Goal: Task Accomplishment & Management: Use online tool/utility

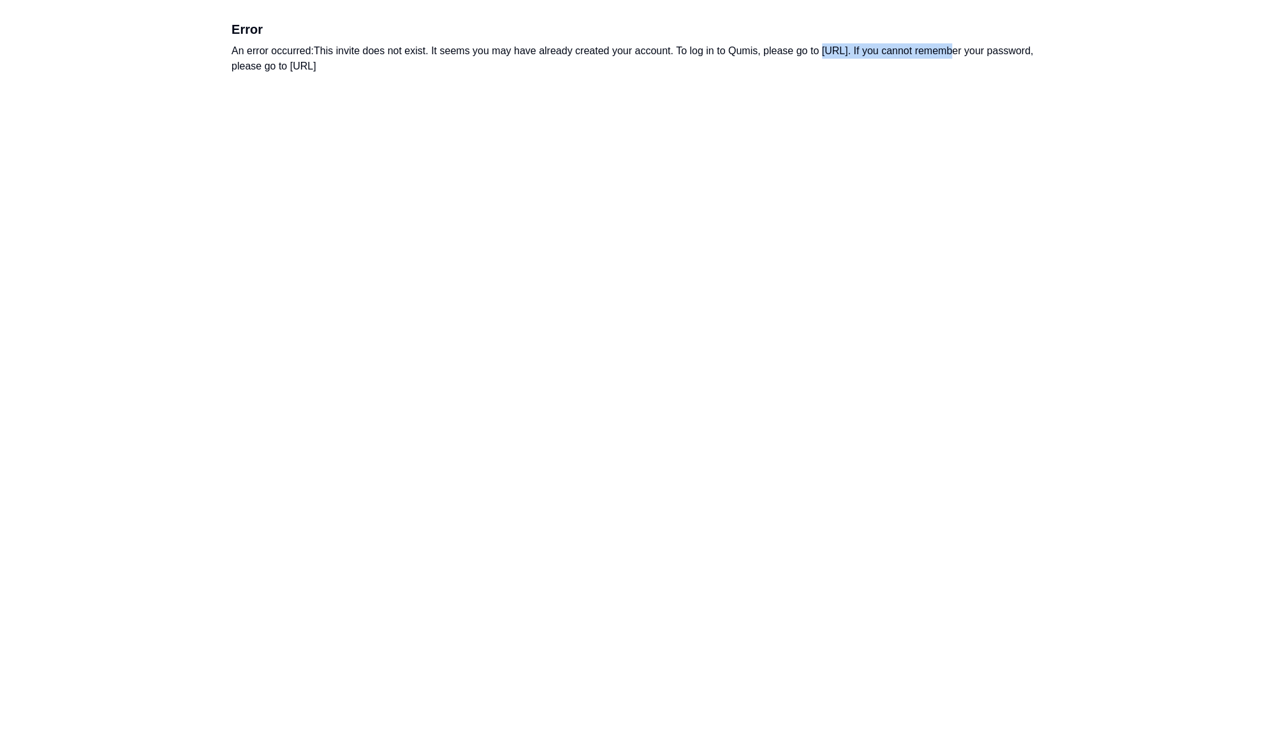
drag, startPoint x: 825, startPoint y: 51, endPoint x: 941, endPoint y: 50, distance: 116.0
click at [941, 50] on div "An error occurred: This invite does not exist. It seems you may have already cr…" at bounding box center [634, 58] width 806 height 31
drag, startPoint x: 941, startPoint y: 50, endPoint x: 911, endPoint y: 51, distance: 30.0
copy div "[URL]"
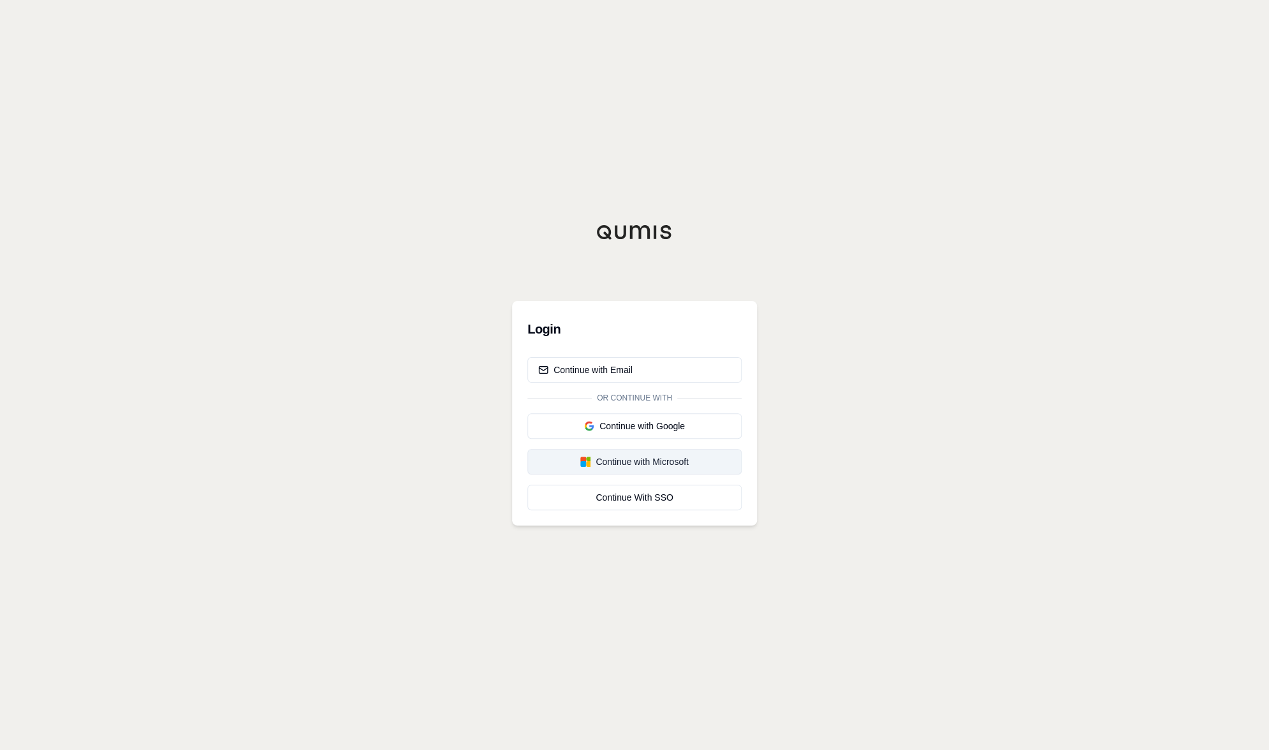
click at [604, 456] on div "Continue with Microsoft" at bounding box center [634, 461] width 193 height 13
click at [606, 456] on div "Continue with Microsoft" at bounding box center [608, 461] width 141 height 13
drag, startPoint x: 625, startPoint y: 367, endPoint x: 592, endPoint y: 363, distance: 33.4
click at [592, 363] on div "Continue with Email" at bounding box center [585, 369] width 94 height 13
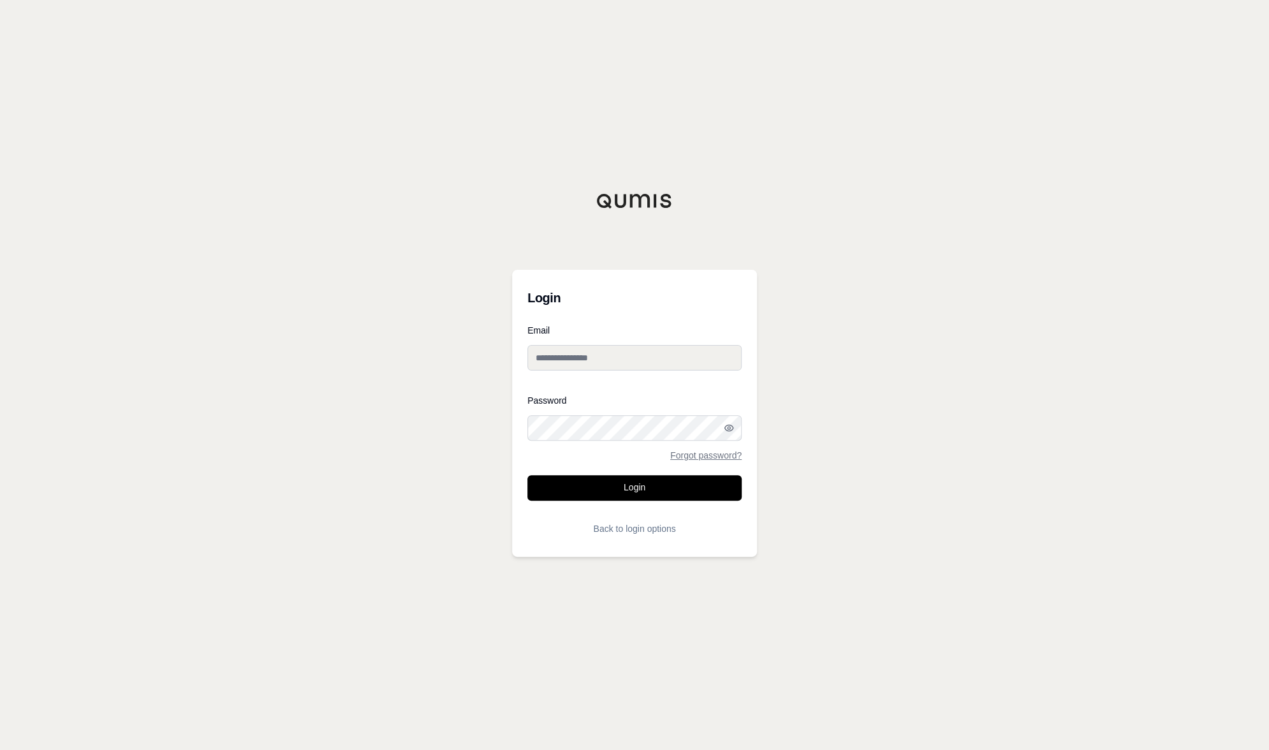
type input "**********"
click at [665, 492] on button "Login" at bounding box center [634, 488] width 214 height 26
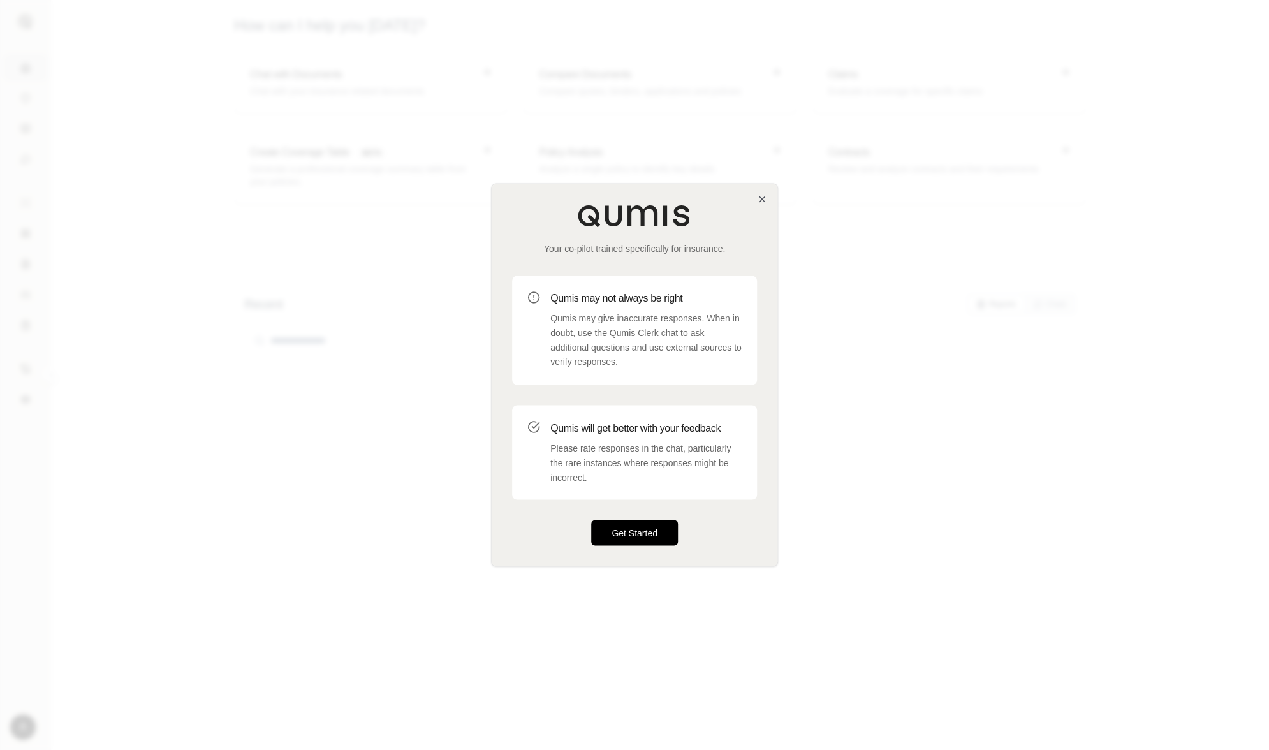
click at [657, 537] on button "Get Started" at bounding box center [634, 533] width 87 height 26
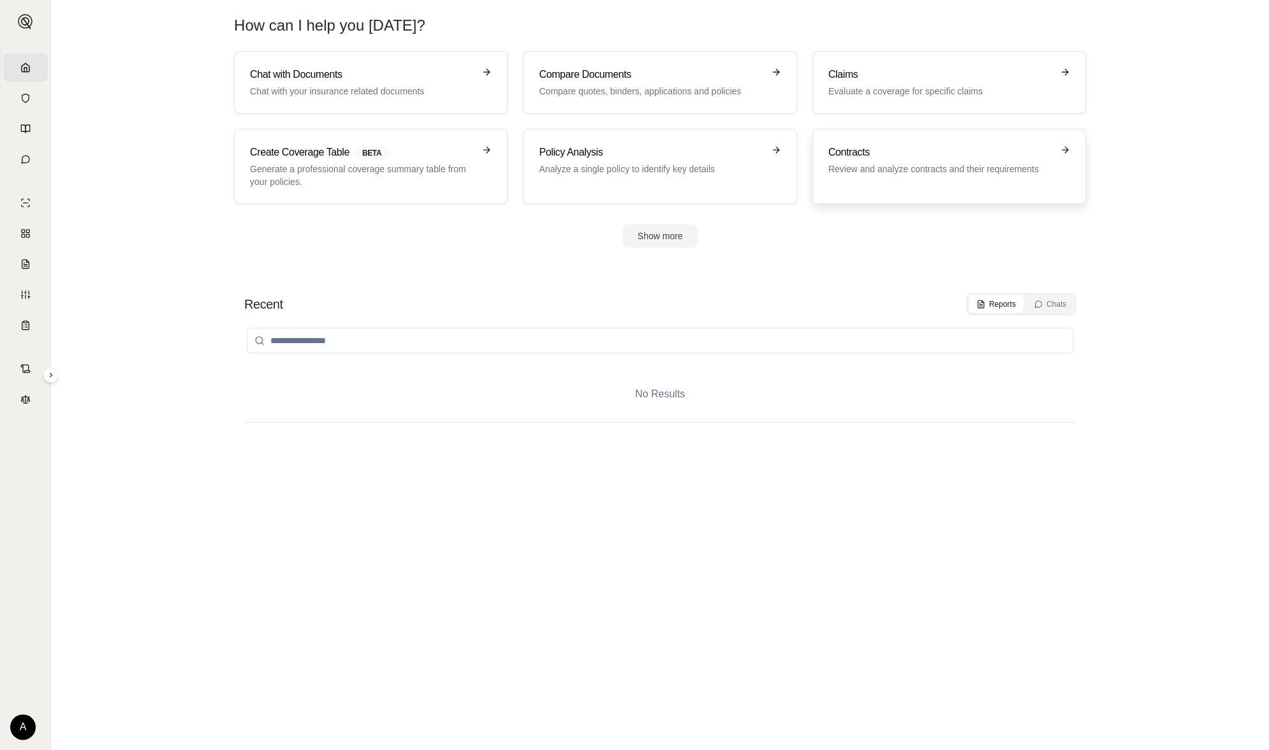
click at [971, 180] on div "Contracts Review and analyze contracts and their requirements" at bounding box center [949, 166] width 242 height 43
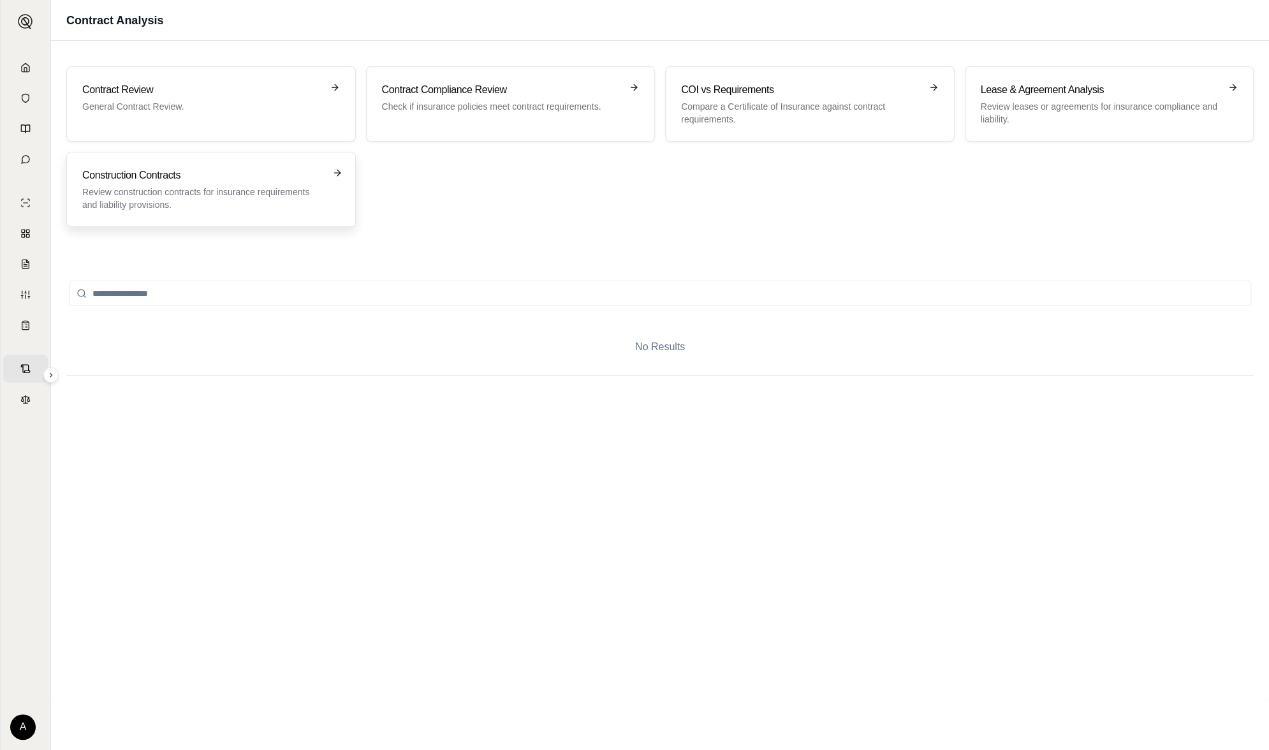
click at [326, 176] on div "Construction Contracts Review construction contracts for insurance requirements…" at bounding box center [211, 189] width 258 height 43
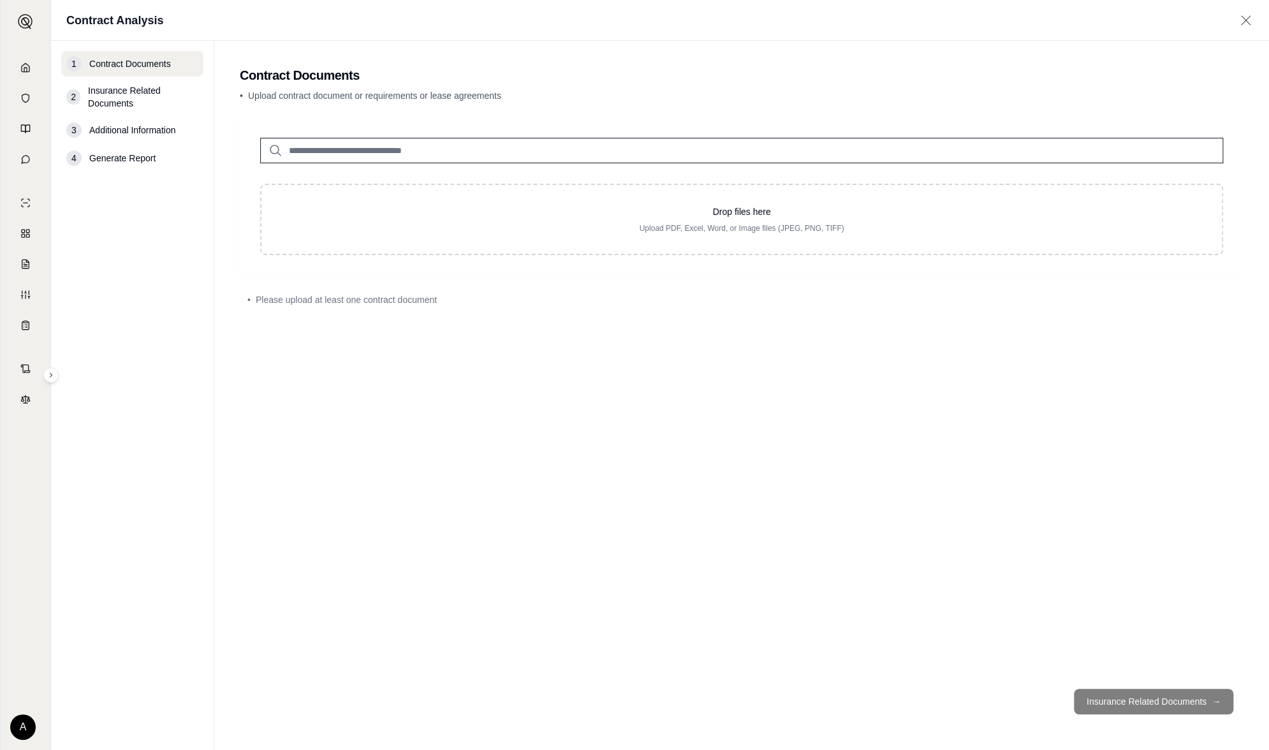
click at [476, 175] on div "Drop files here Upload PDF, Excel, Word, or Image files (JPEG, PNG, TIFF)" at bounding box center [741, 186] width 1003 height 138
click at [485, 154] on input "search" at bounding box center [741, 151] width 963 height 26
click at [455, 149] on input "search" at bounding box center [741, 151] width 963 height 26
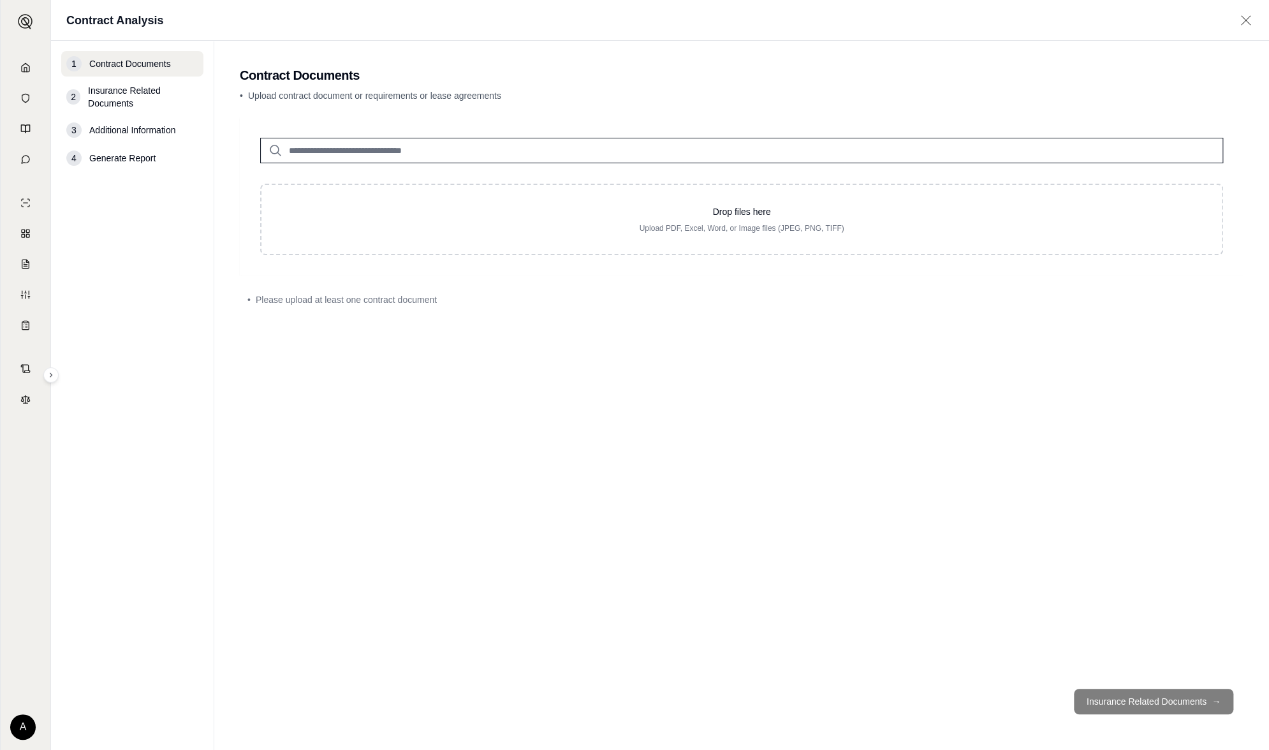
click at [455, 149] on input "search" at bounding box center [741, 151] width 963 height 26
drag, startPoint x: 395, startPoint y: 217, endPoint x: 372, endPoint y: 142, distance: 78.0
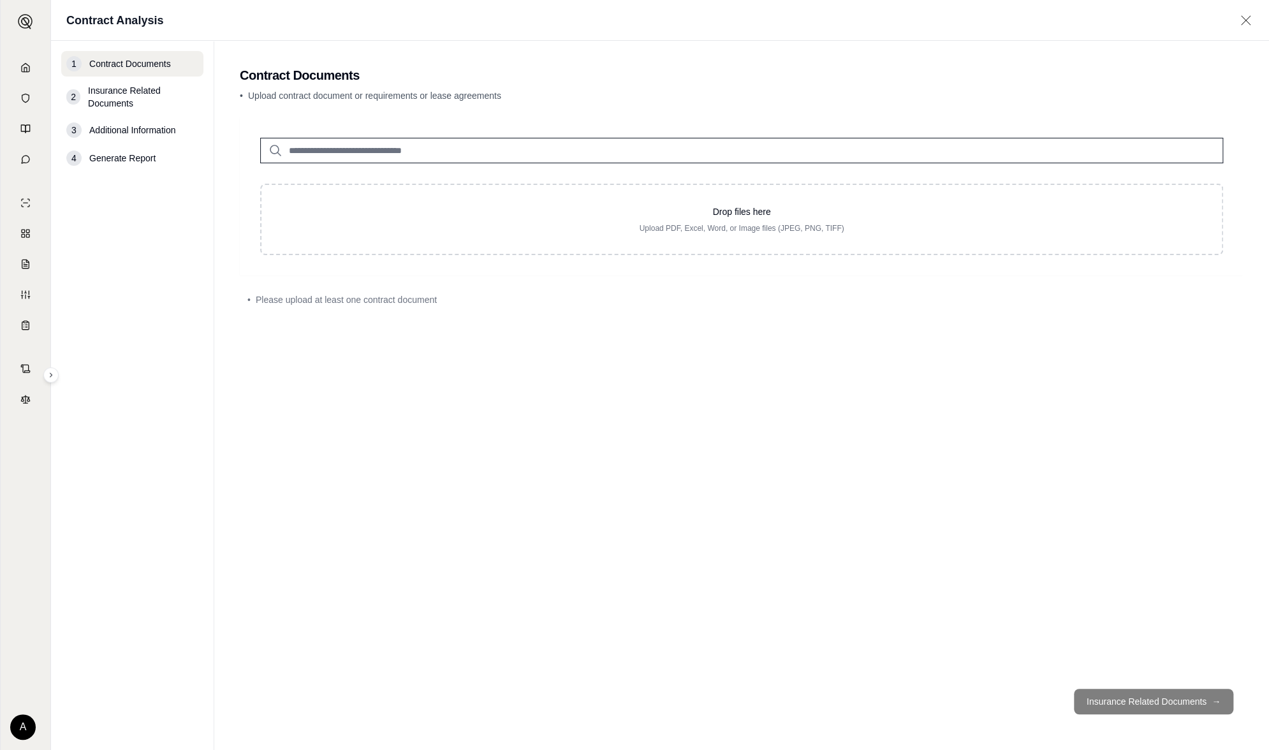
click at [372, 142] on input "search" at bounding box center [741, 151] width 963 height 26
click at [332, 153] on input "search" at bounding box center [741, 151] width 963 height 26
click at [342, 150] on input "search" at bounding box center [741, 151] width 963 height 26
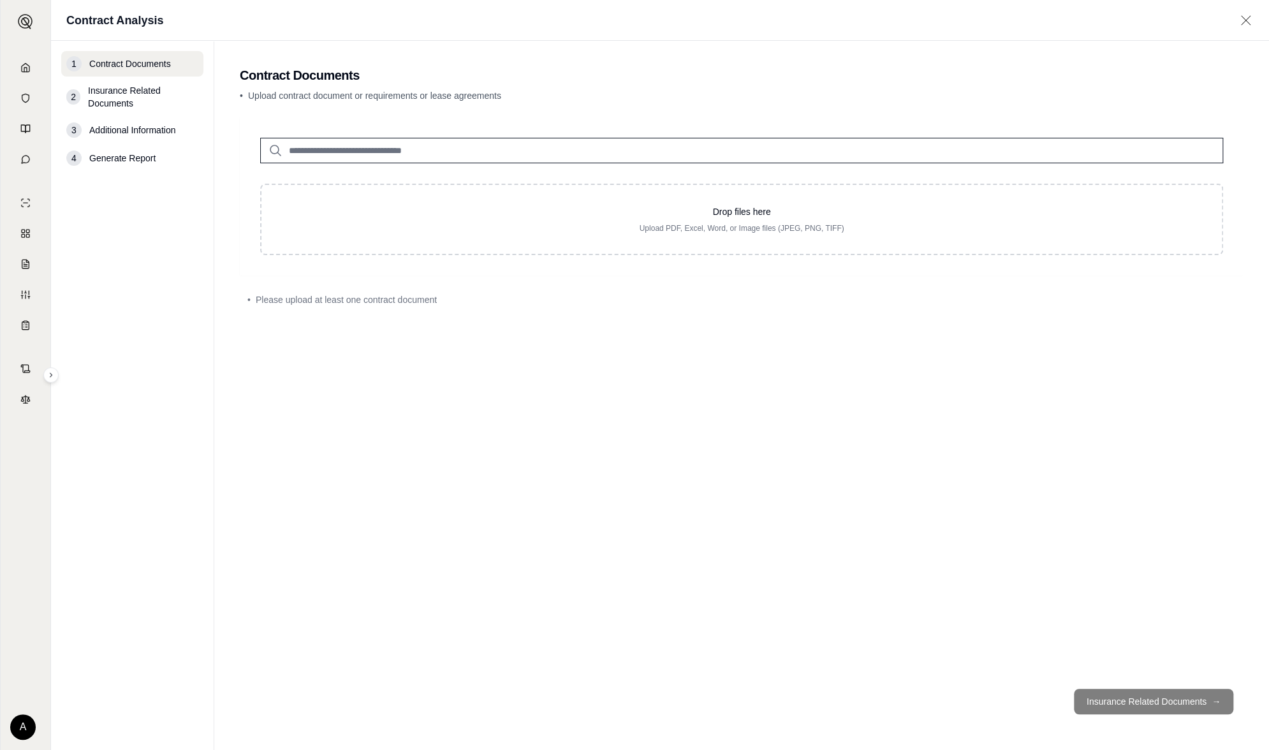
drag, startPoint x: 502, startPoint y: 0, endPoint x: 528, endPoint y: 92, distance: 95.3
click at [528, 92] on p "• Upload contract document or requirements or lease agreements" at bounding box center [741, 95] width 1003 height 13
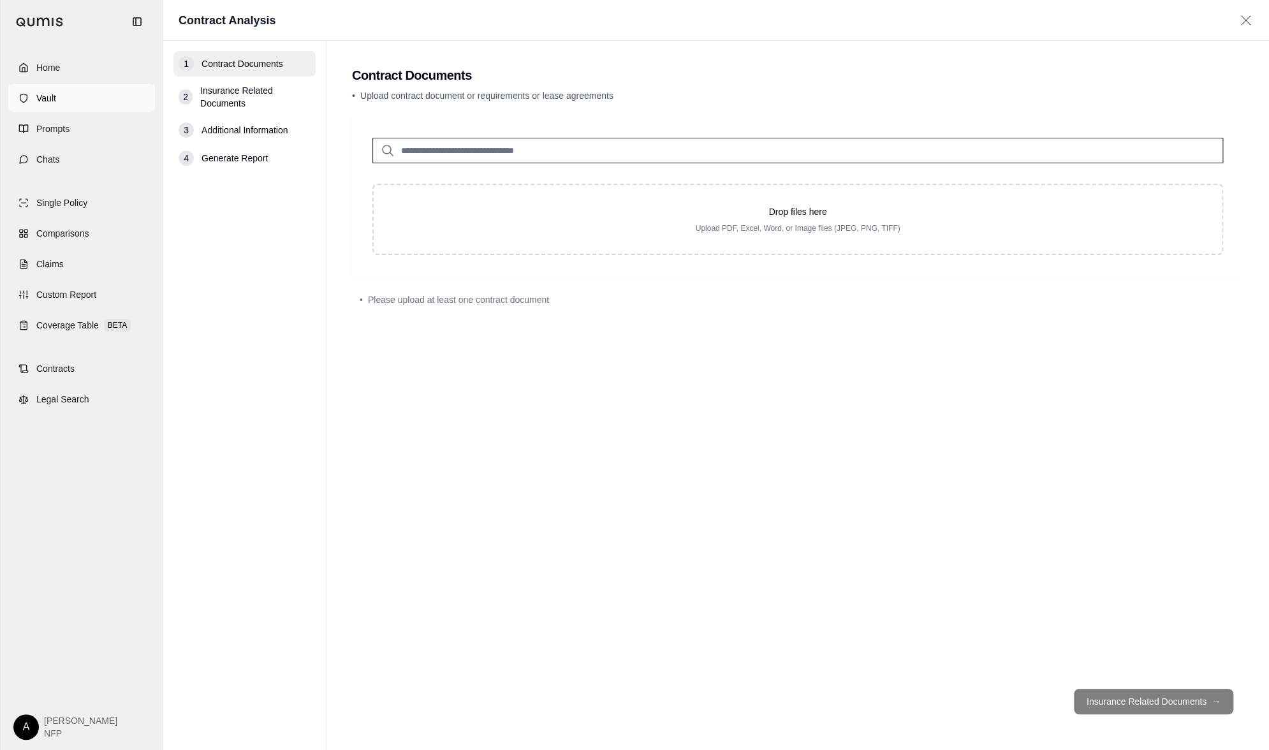
click at [43, 97] on span "Vault" at bounding box center [46, 98] width 20 height 13
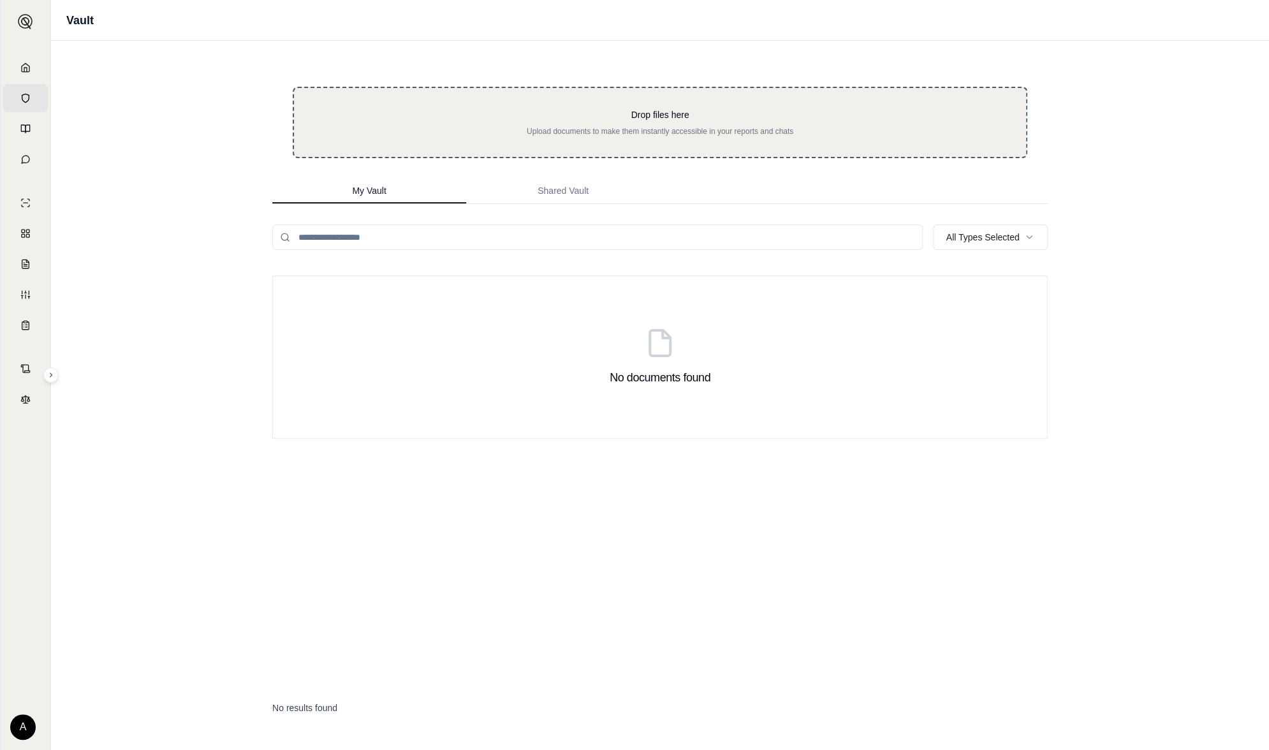
click at [488, 136] on div "Drop files here Upload documents to make them instantly accessible in your repo…" at bounding box center [660, 122] width 734 height 71
type input "**********"
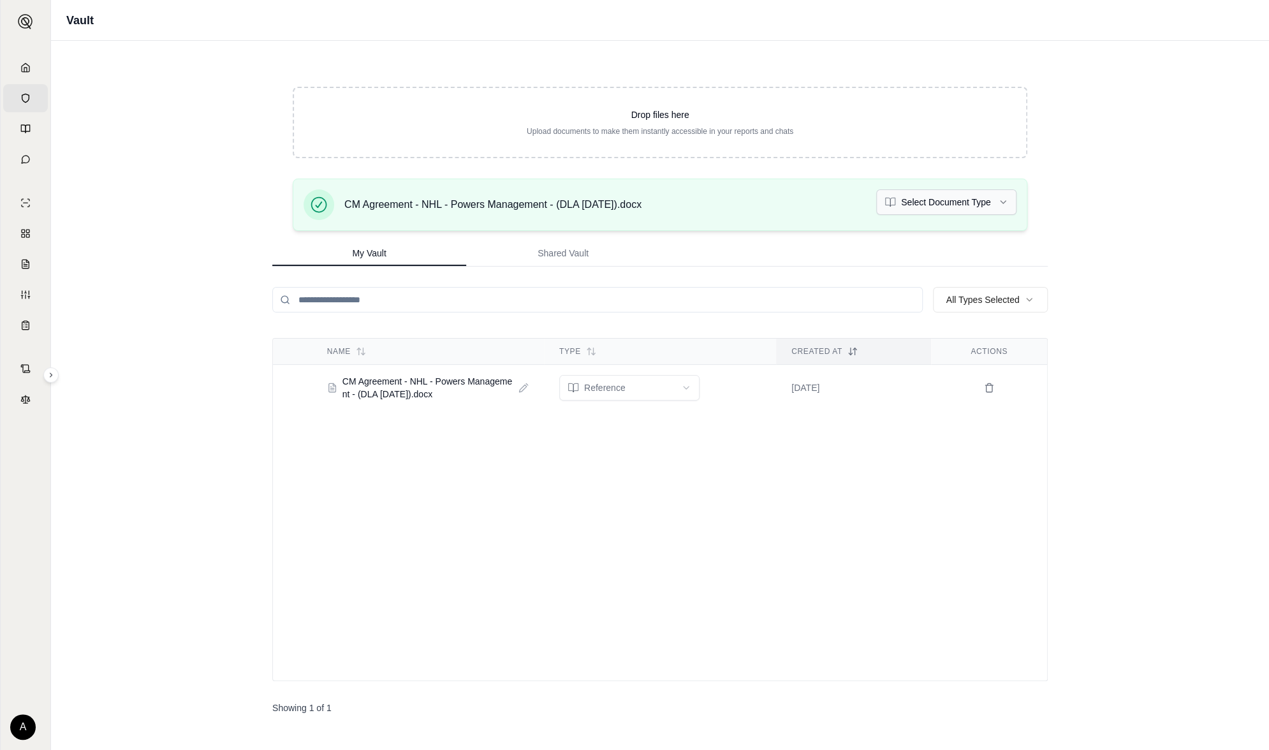
click at [1007, 204] on html "Home Vault Prompts Chats Single Policy Comparisons Claims Custom Report Coverag…" at bounding box center [634, 375] width 1269 height 750
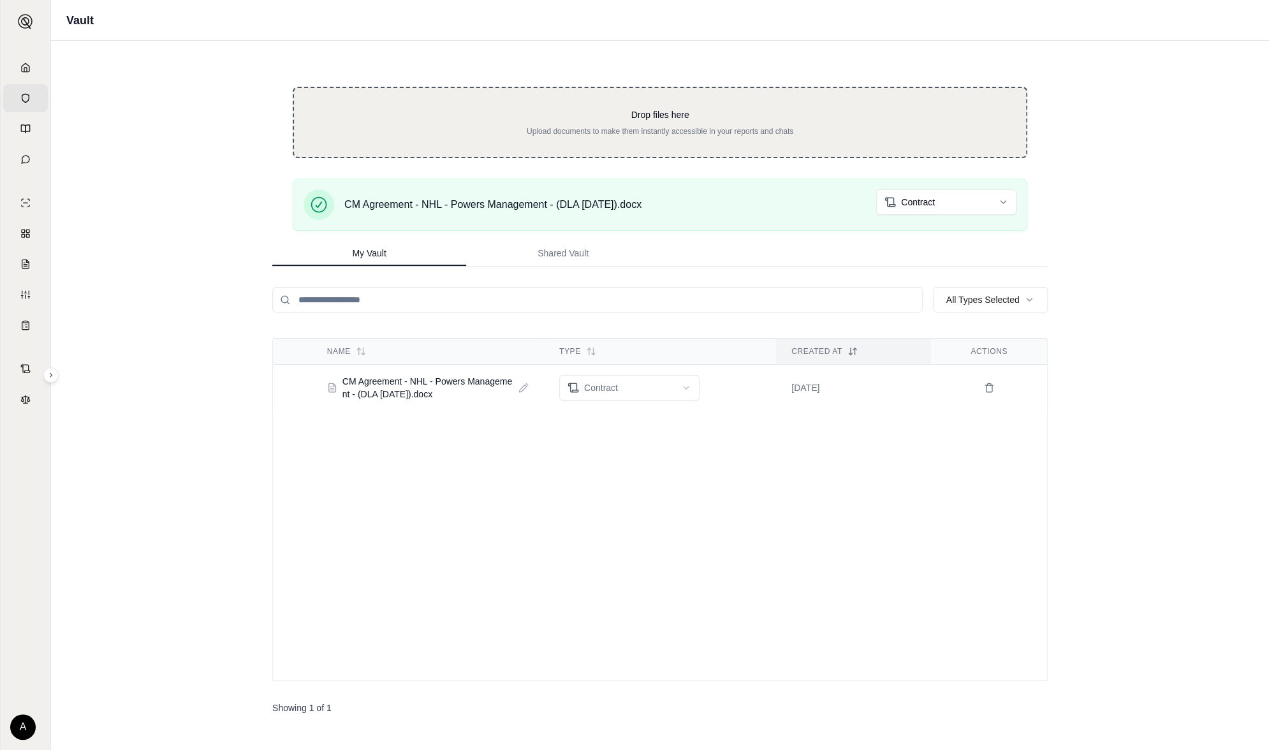
click at [627, 128] on p "Upload documents to make them instantly accessible in your reports and chats" at bounding box center [659, 131] width 691 height 10
type input "**********"
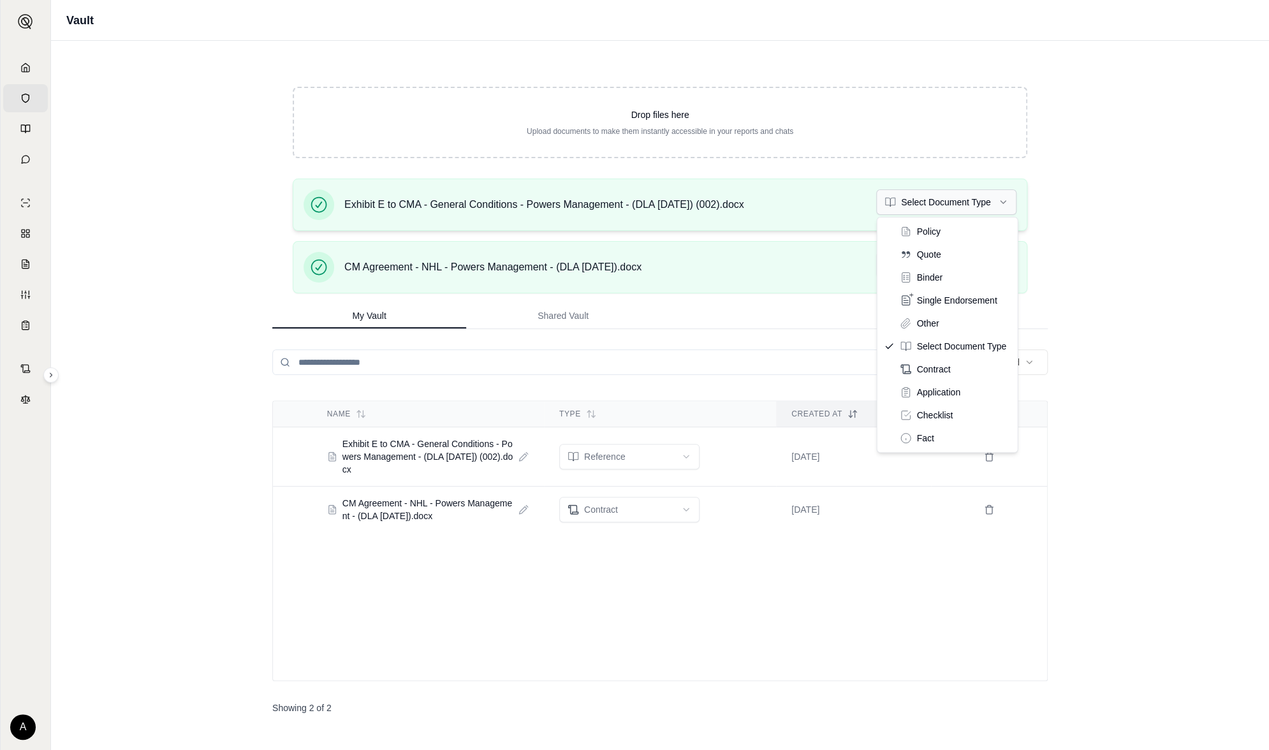
click at [1000, 201] on html "Home Vault Prompts Chats Single Policy Comparisons Claims Custom Report Coverag…" at bounding box center [634, 375] width 1269 height 750
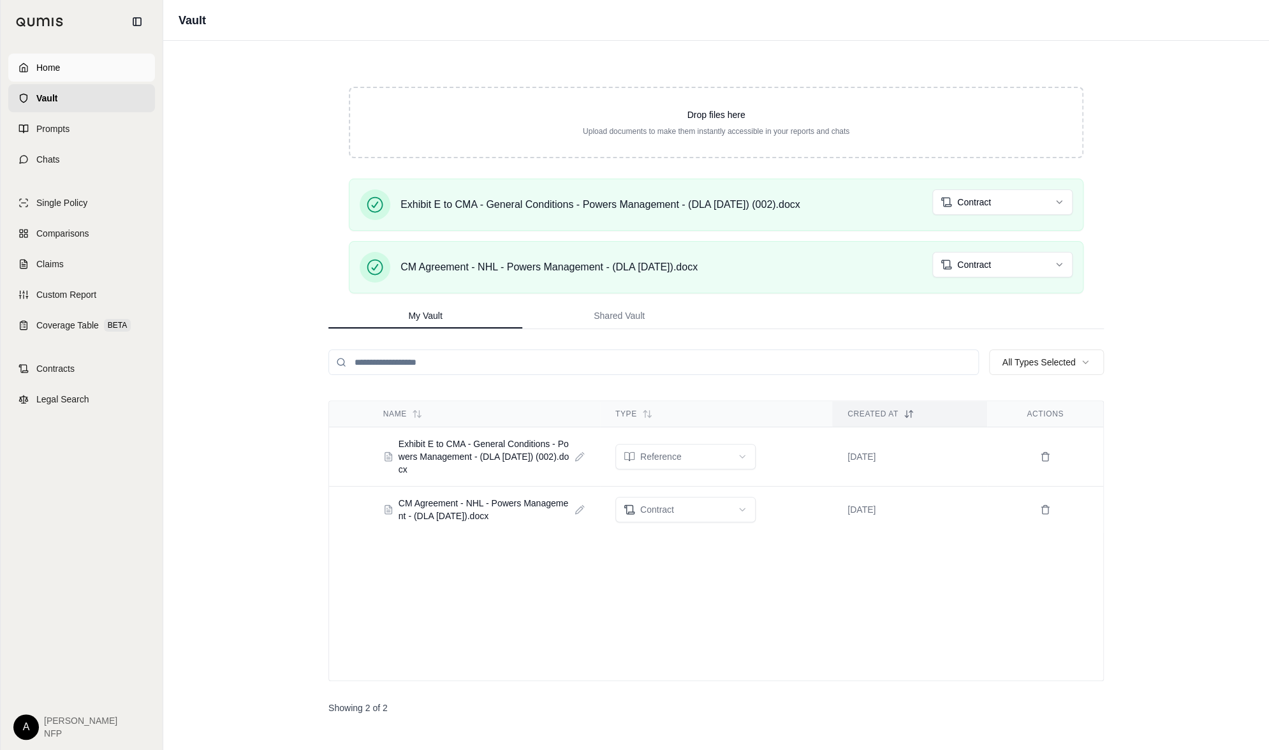
click at [29, 64] on link "Home" at bounding box center [81, 68] width 147 height 28
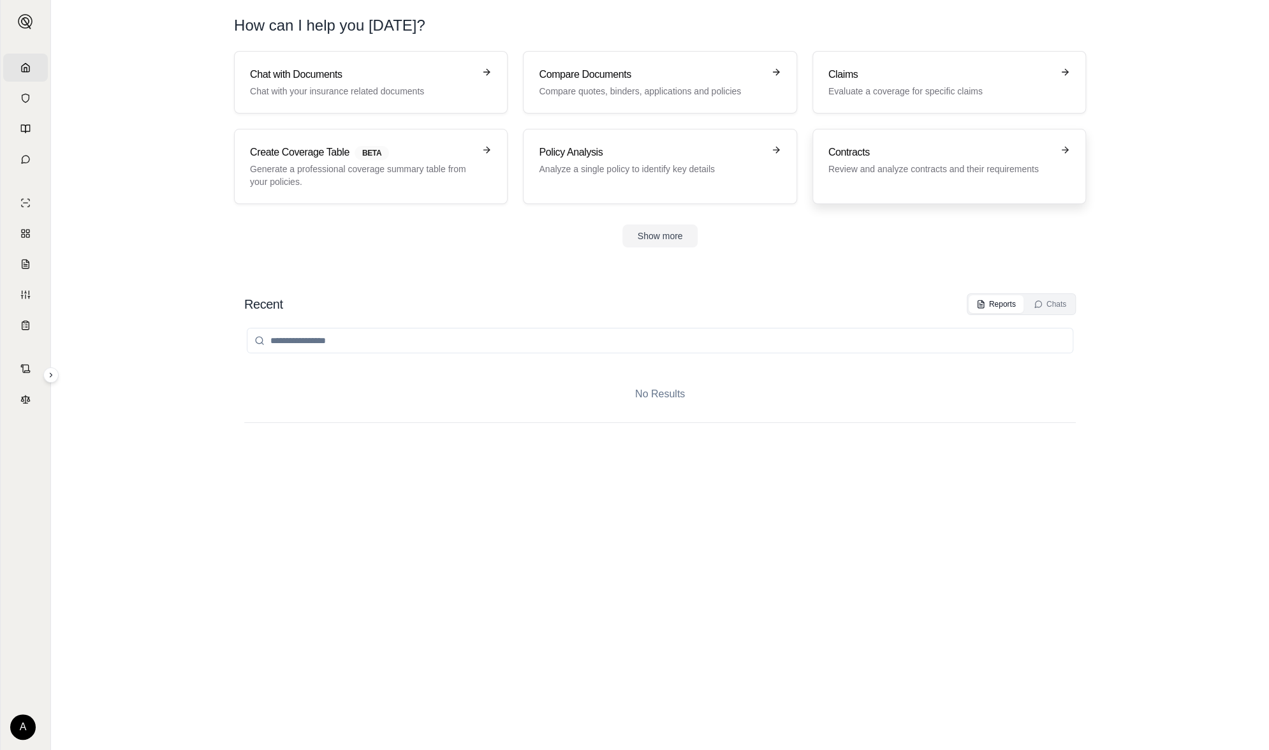
click at [973, 153] on h3 "Contracts" at bounding box center [940, 152] width 224 height 15
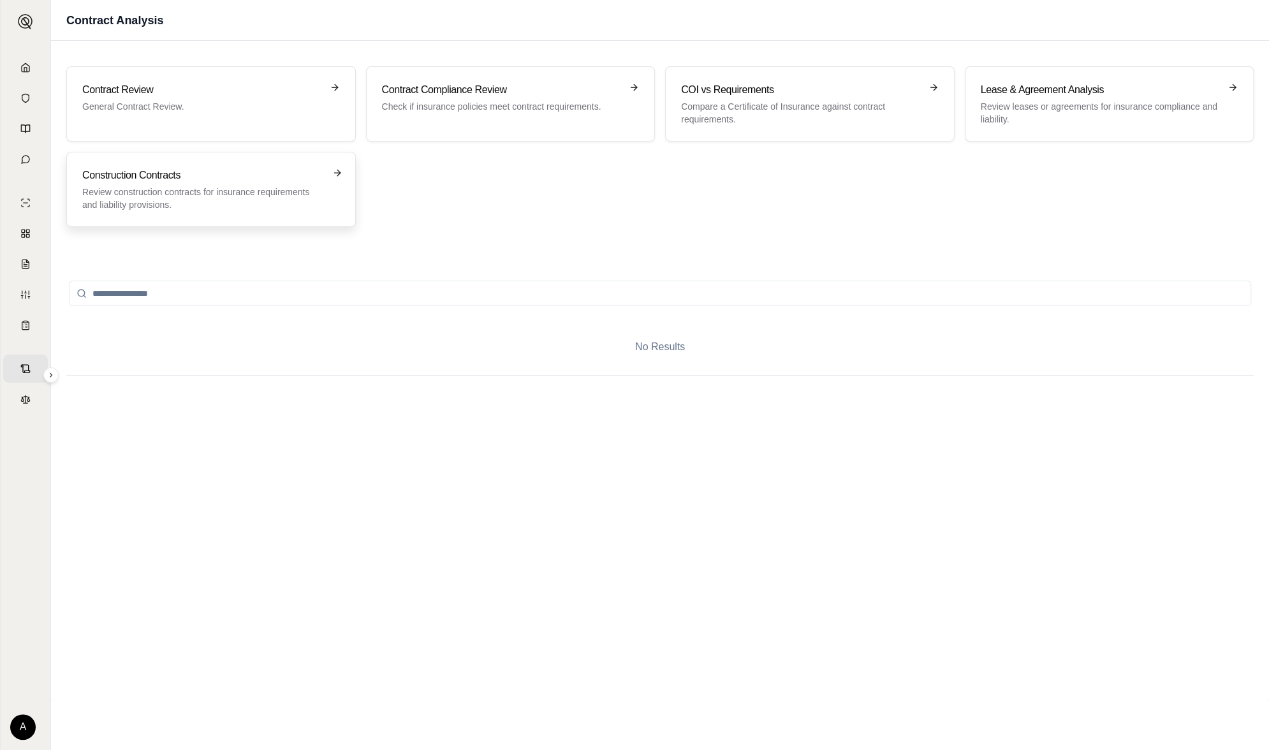
click at [275, 182] on h3 "Construction Contracts" at bounding box center [202, 175] width 240 height 15
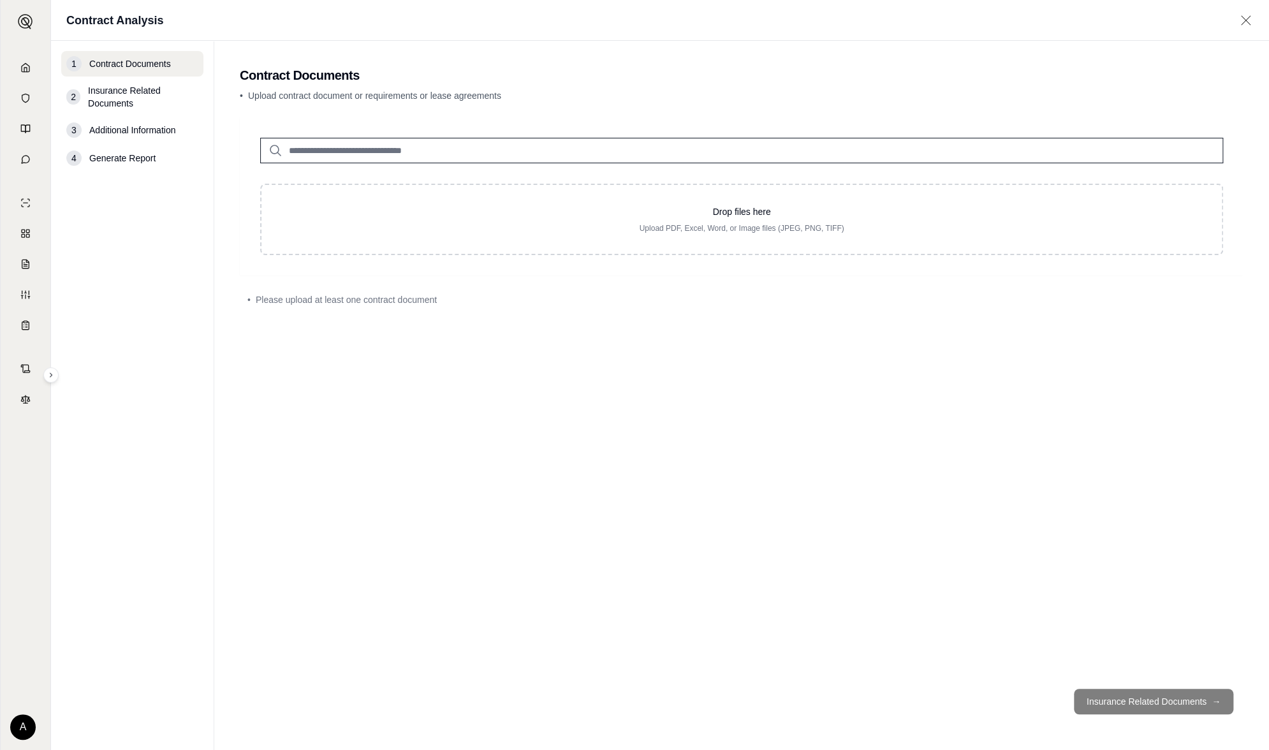
click at [472, 157] on input "search" at bounding box center [741, 151] width 963 height 26
click at [444, 152] on input "search" at bounding box center [741, 151] width 963 height 26
click at [339, 153] on input "search" at bounding box center [741, 151] width 963 height 26
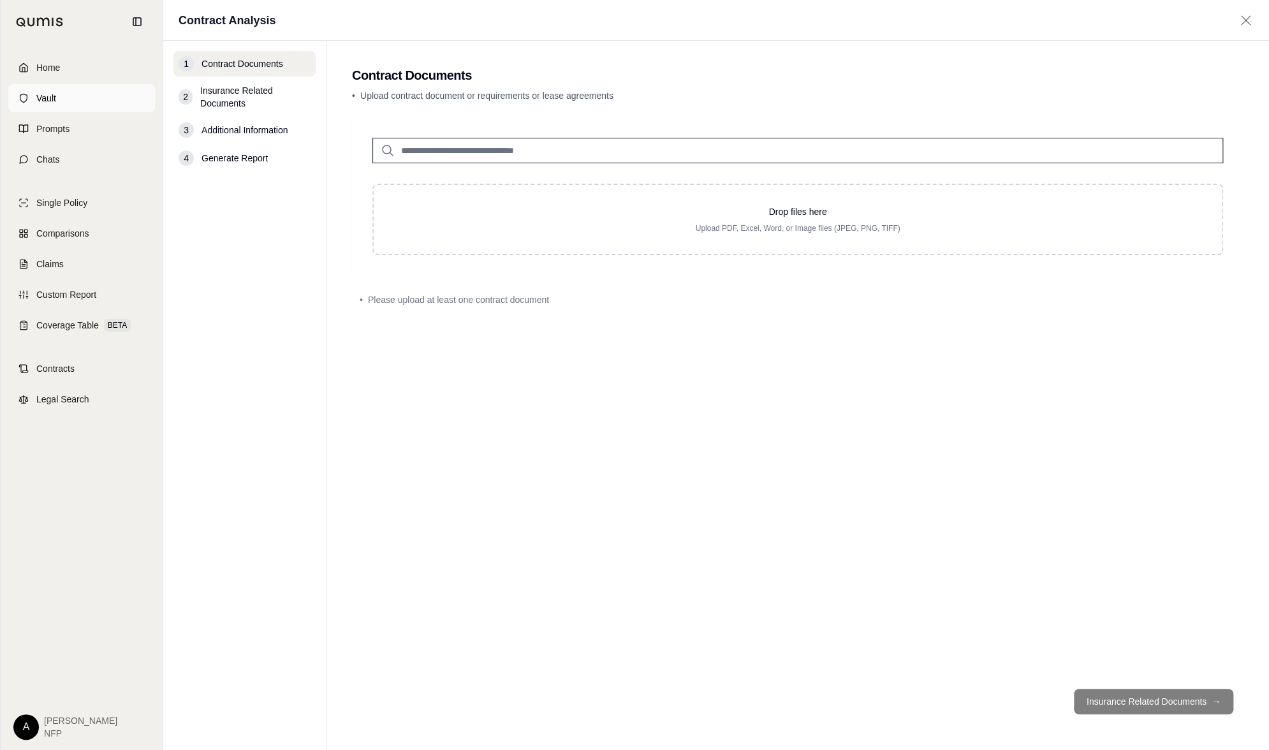
click at [46, 99] on span "Vault" at bounding box center [46, 98] width 20 height 13
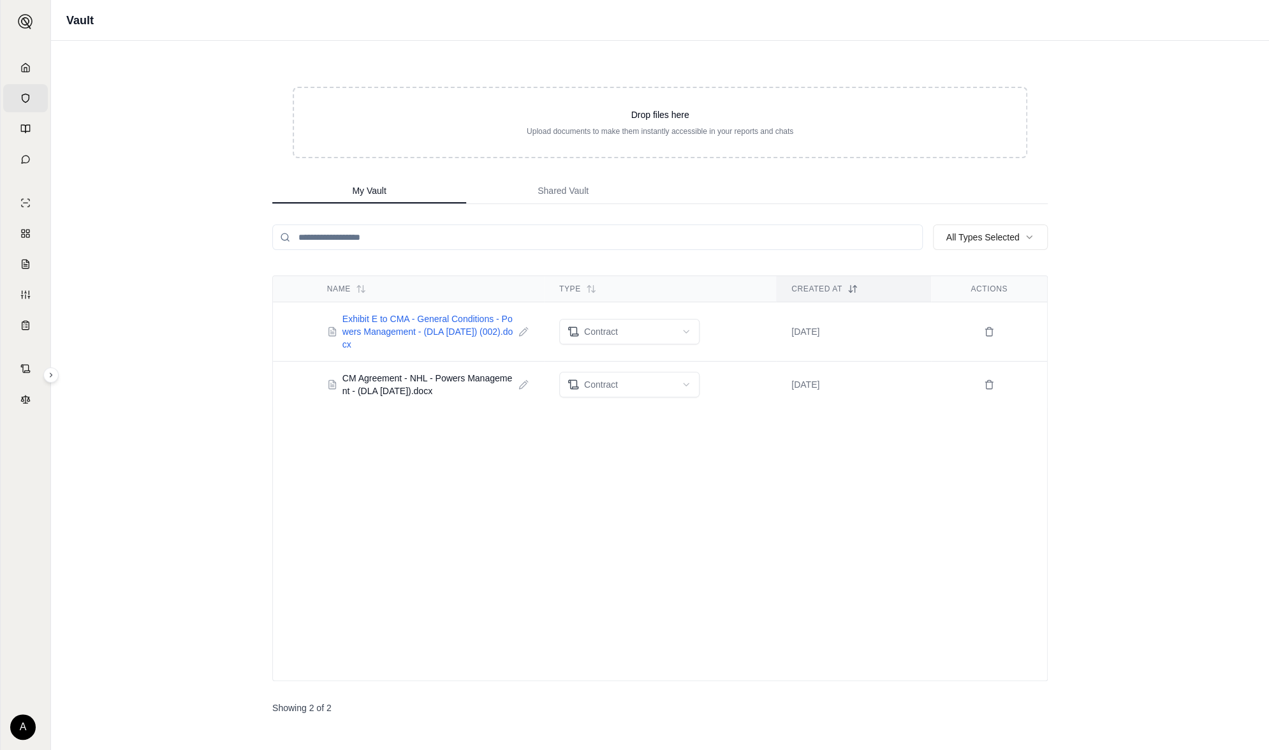
drag, startPoint x: 488, startPoint y: 336, endPoint x: 499, endPoint y: 324, distance: 16.7
click at [499, 324] on span "Exhibit E to CMA - General Conditions - Powers Management - (DLA 9.29.25) (002)…" at bounding box center [427, 331] width 171 height 38
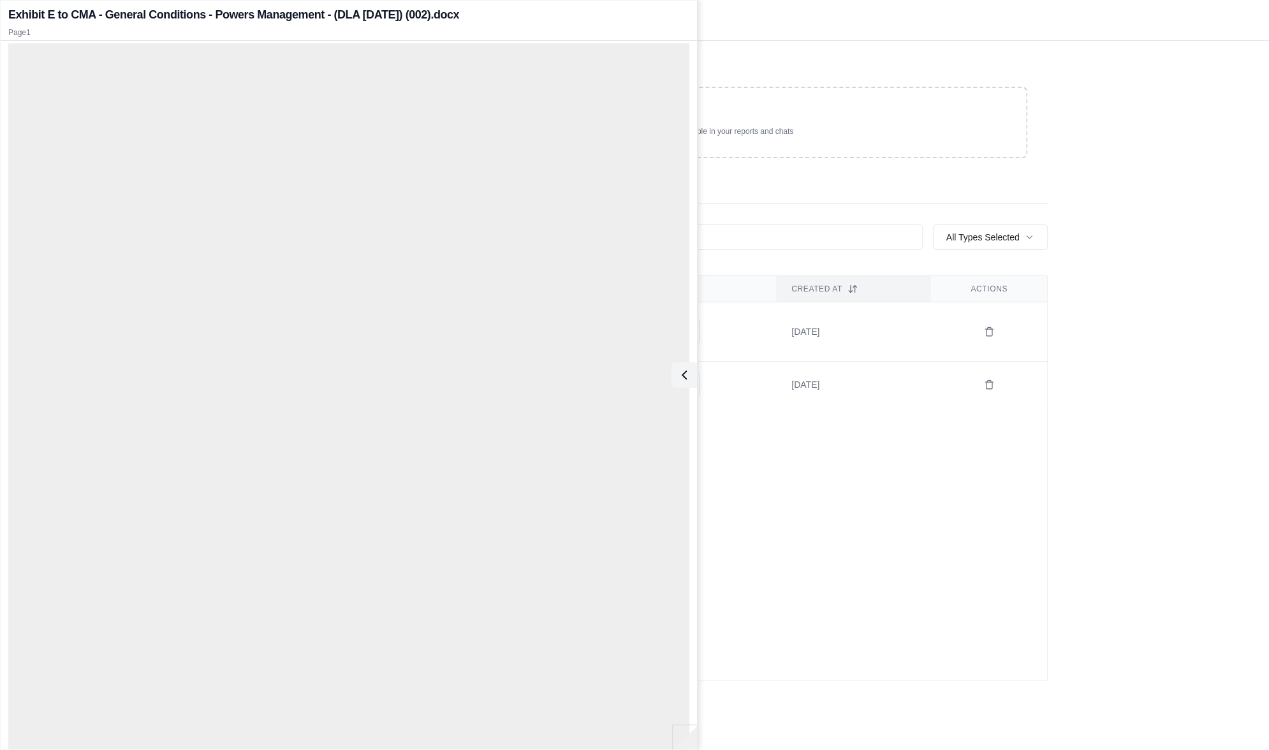
drag, startPoint x: 748, startPoint y: 80, endPoint x: 689, endPoint y: 10, distance: 91.8
click at [689, 10] on div "Exhibit E to CMA - General Conditions - Powers Management - (DLA 9.29.25) (002)…" at bounding box center [349, 22] width 696 height 38
click at [816, 40] on div "Vault" at bounding box center [660, 20] width 1218 height 41
click at [953, 443] on div "Name Type Created At Actions Exhibit E to CMA - General Conditions - Powers Man…" at bounding box center [659, 477] width 775 height 405
click at [677, 14] on div "Exhibit E to CMA - General Conditions - Powers Management - (DLA 9.29.25) (002)…" at bounding box center [348, 15] width 681 height 18
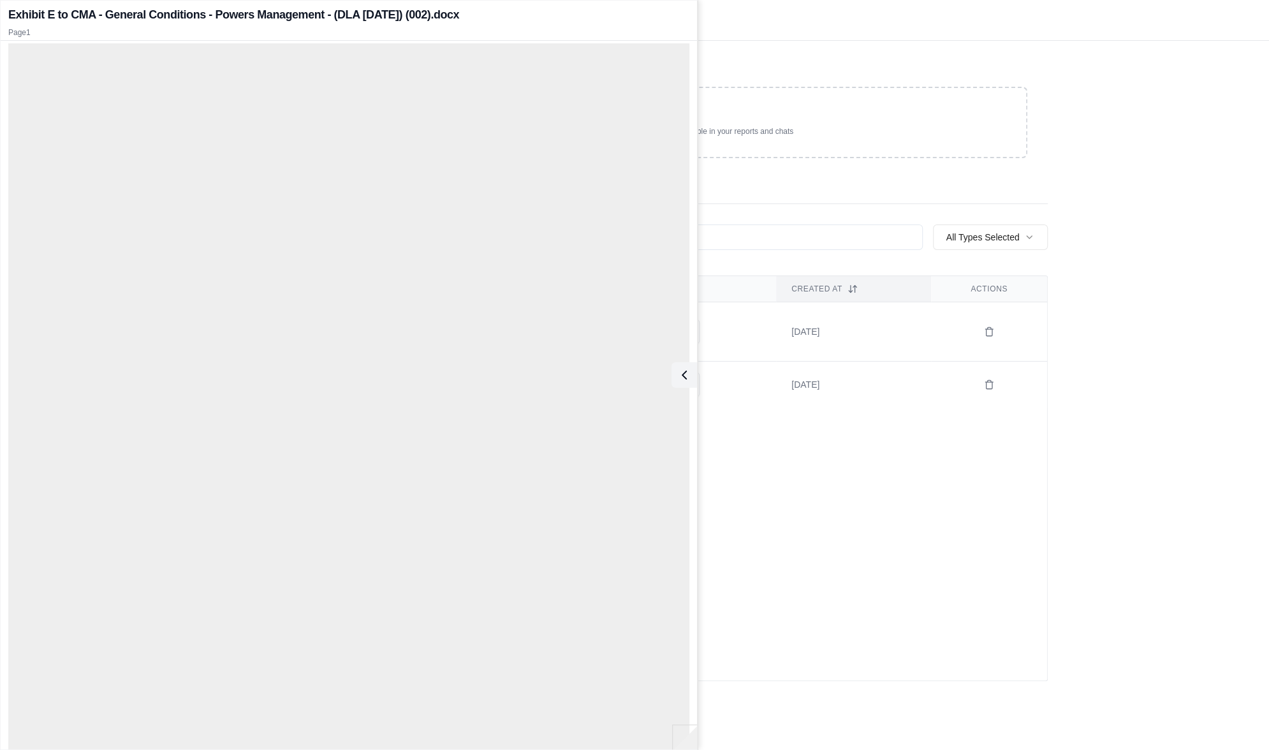
click at [1079, 97] on div "Vault Drop files here Upload documents to make them instantly accessible in you…" at bounding box center [660, 375] width 1218 height 750
click at [866, 257] on div "Drop files here Upload documents to make them instantly accessible in your repo…" at bounding box center [660, 395] width 816 height 709
click at [688, 11] on div "Exhibit E to CMA - General Conditions - Powers Management - (DLA 9.29.25) (002)…" at bounding box center [348, 15] width 681 height 18
click at [688, 375] on icon at bounding box center [681, 374] width 15 height 15
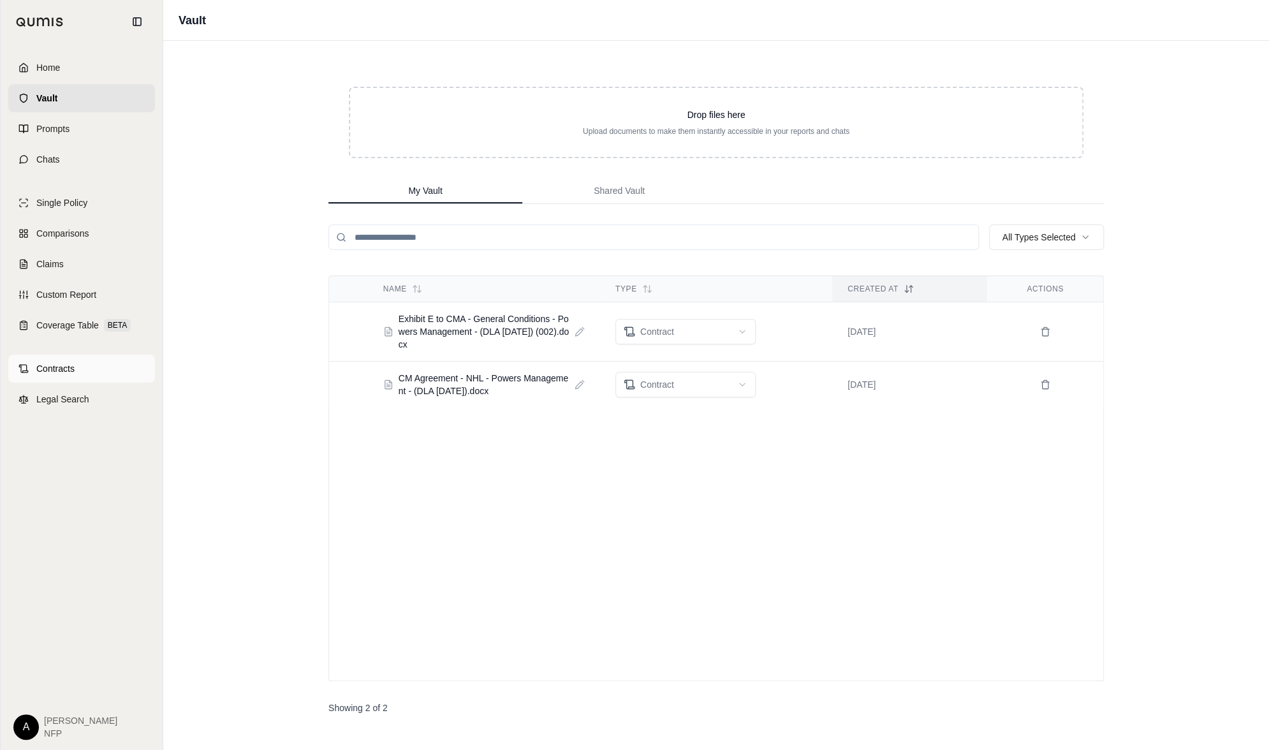
click at [77, 363] on link "Contracts" at bounding box center [81, 368] width 147 height 28
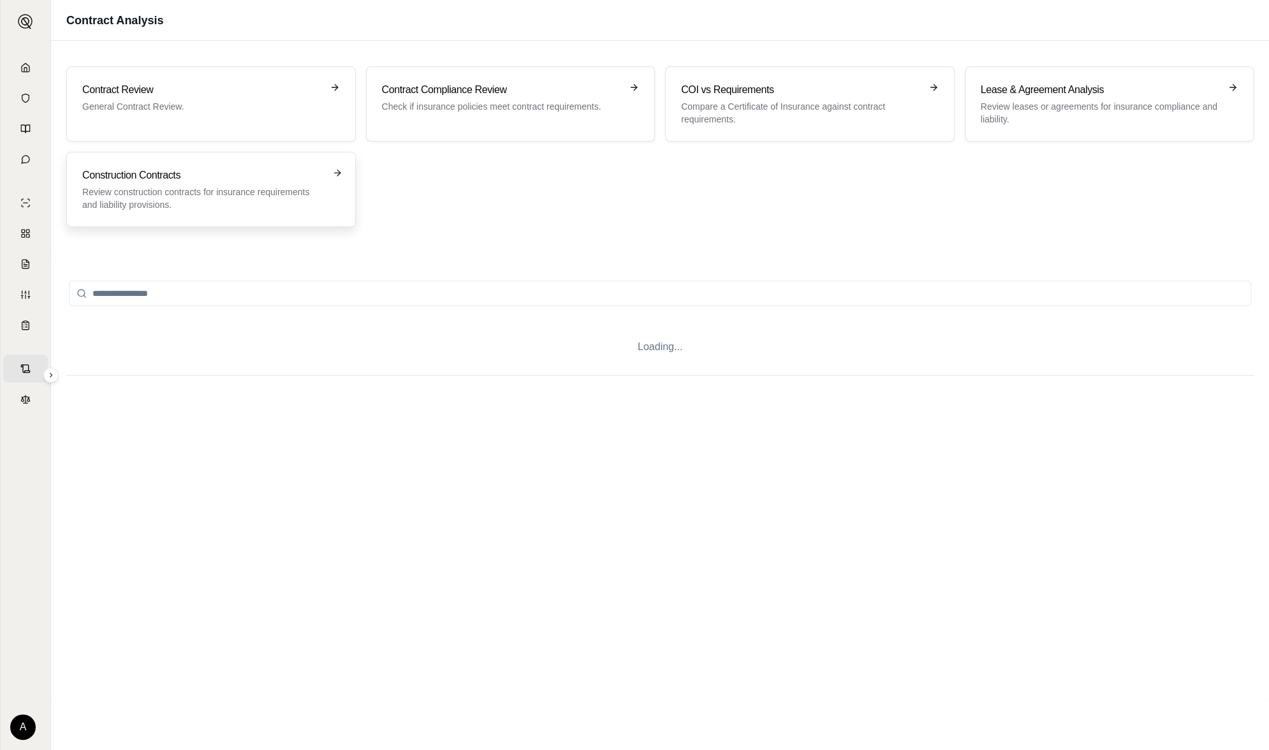
click at [300, 186] on p "Review construction contracts for insurance requirements and liability provisio…" at bounding box center [202, 199] width 240 height 26
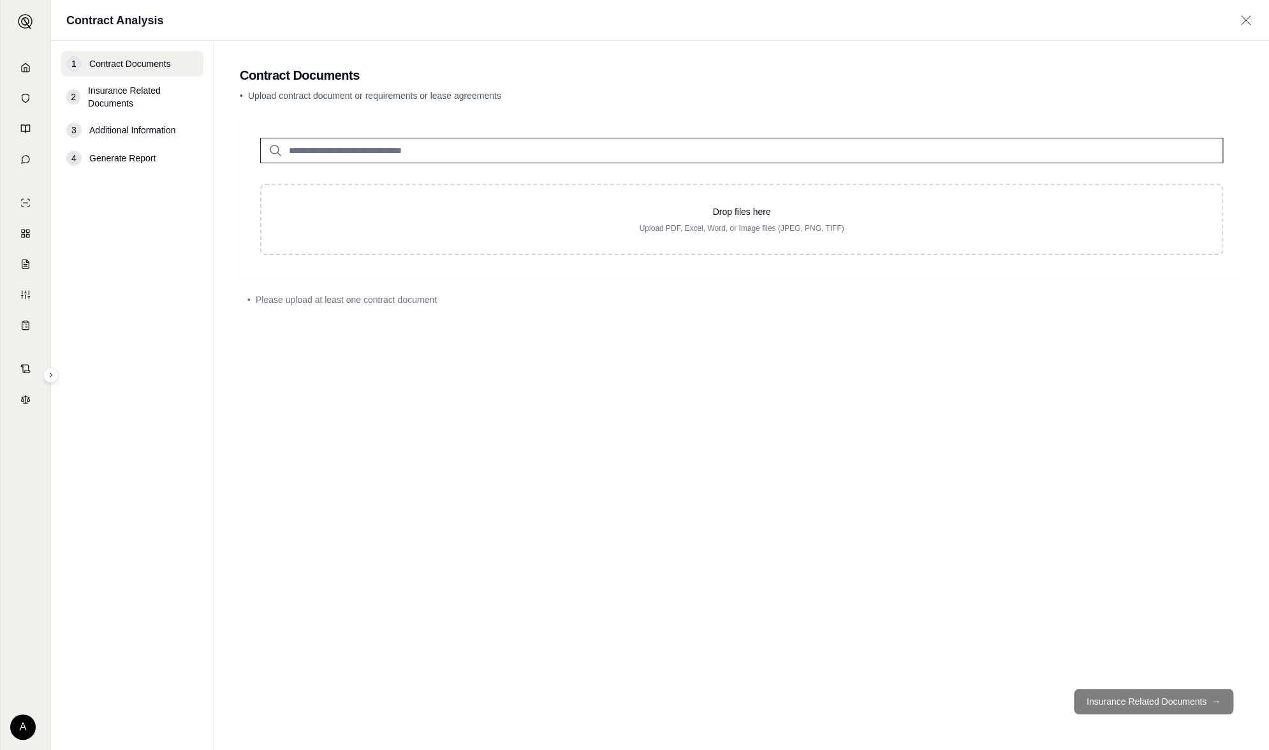
click at [375, 141] on input "search" at bounding box center [741, 151] width 963 height 26
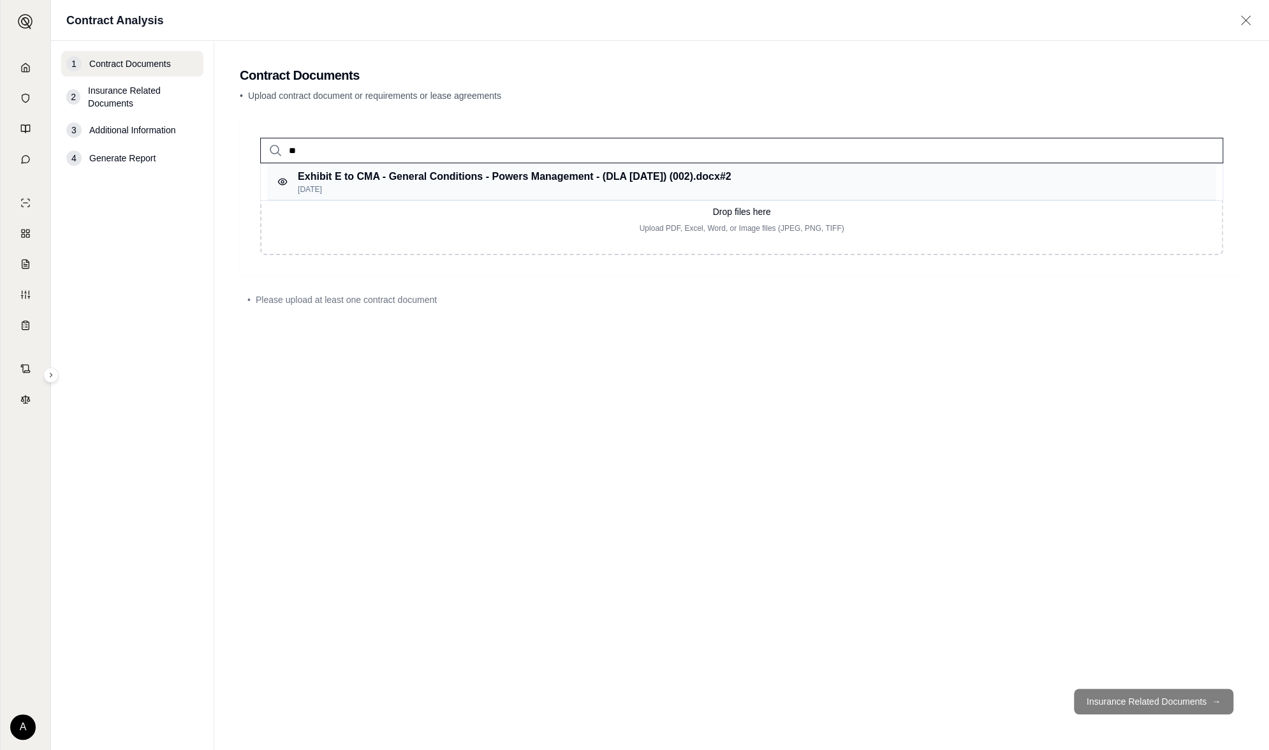
type input "**"
click at [386, 180] on p "Exhibit E to CMA - General Conditions - Powers Management - (DLA 9.29.25) (002)…" at bounding box center [514, 176] width 433 height 15
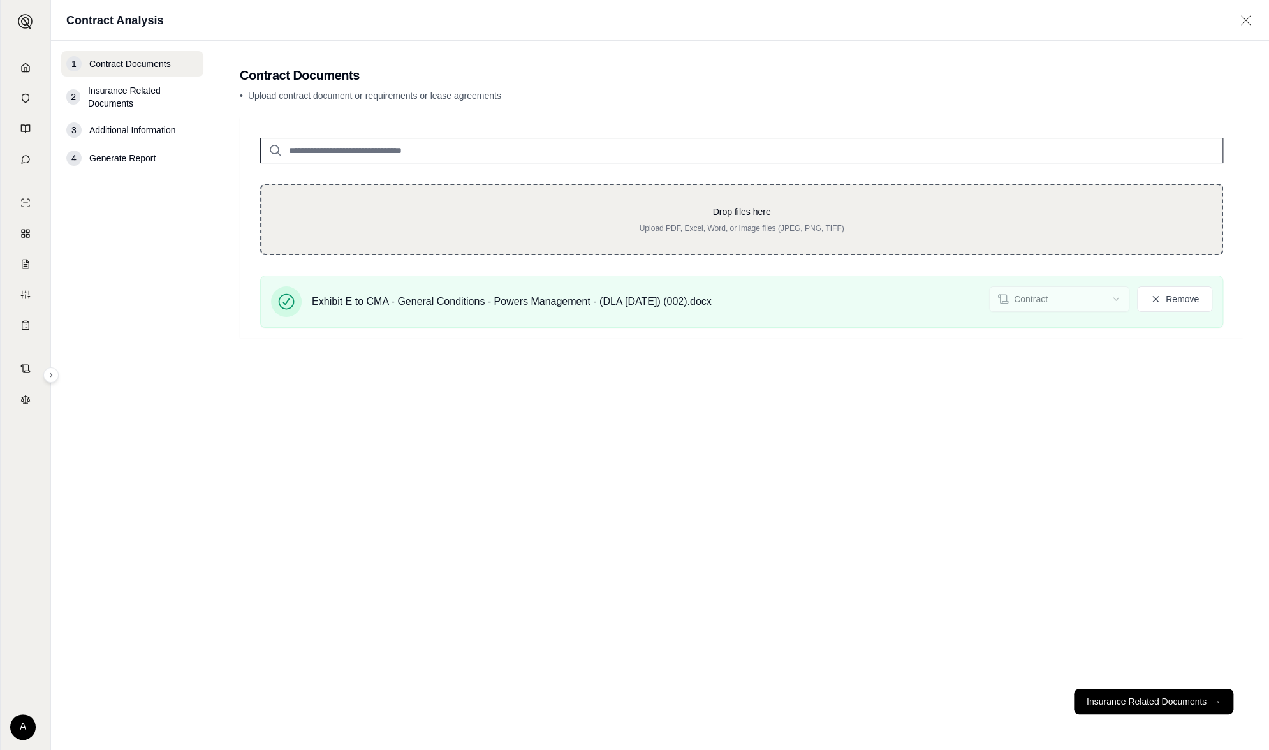
drag, startPoint x: 794, startPoint y: 316, endPoint x: 823, endPoint y: 214, distance: 106.1
click at [823, 214] on div "Drop files here Upload PDF, Excel, Word, or Image files (JPEG, PNG, TIFF) Exhib…" at bounding box center [741, 227] width 1003 height 221
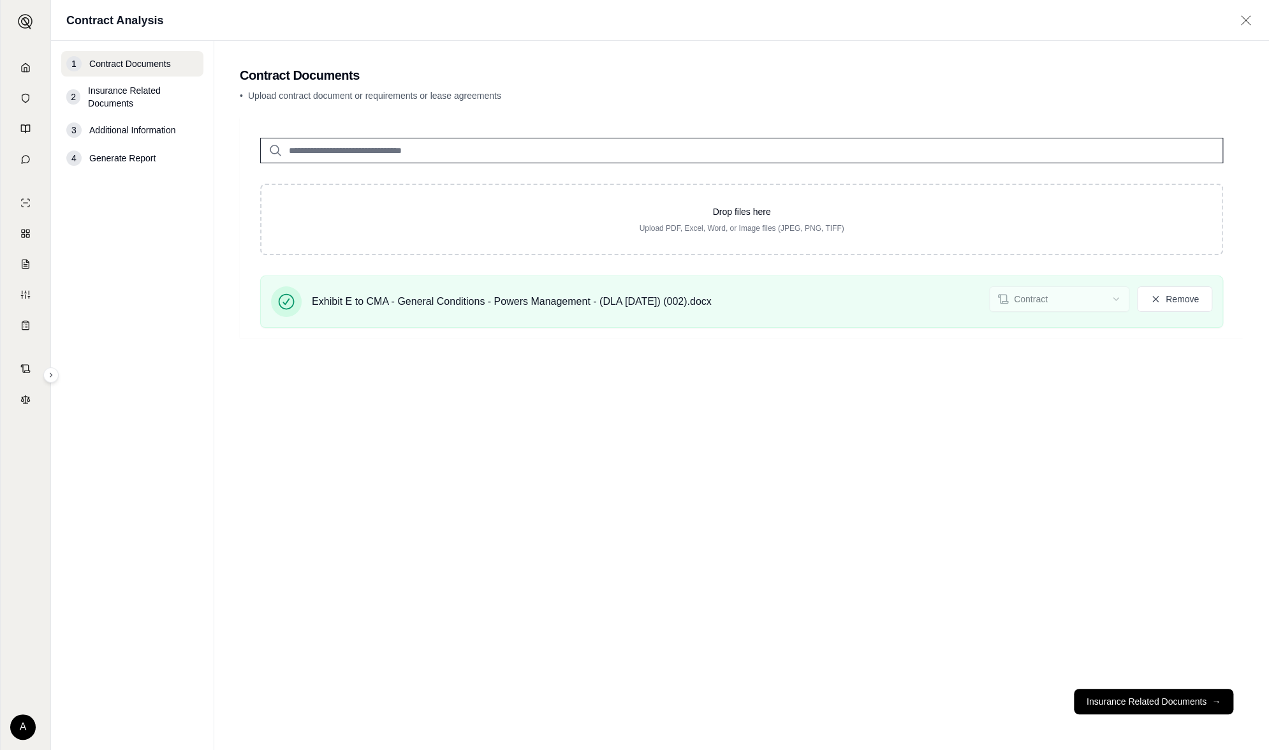
click at [789, 354] on div "Drop files here Upload PDF, Excel, Word, or Image files (JPEG, PNG, TIFF) Exhib…" at bounding box center [741, 397] width 1003 height 561
click at [1154, 699] on button "Insurance Related Documents →" at bounding box center [1153, 702] width 159 height 26
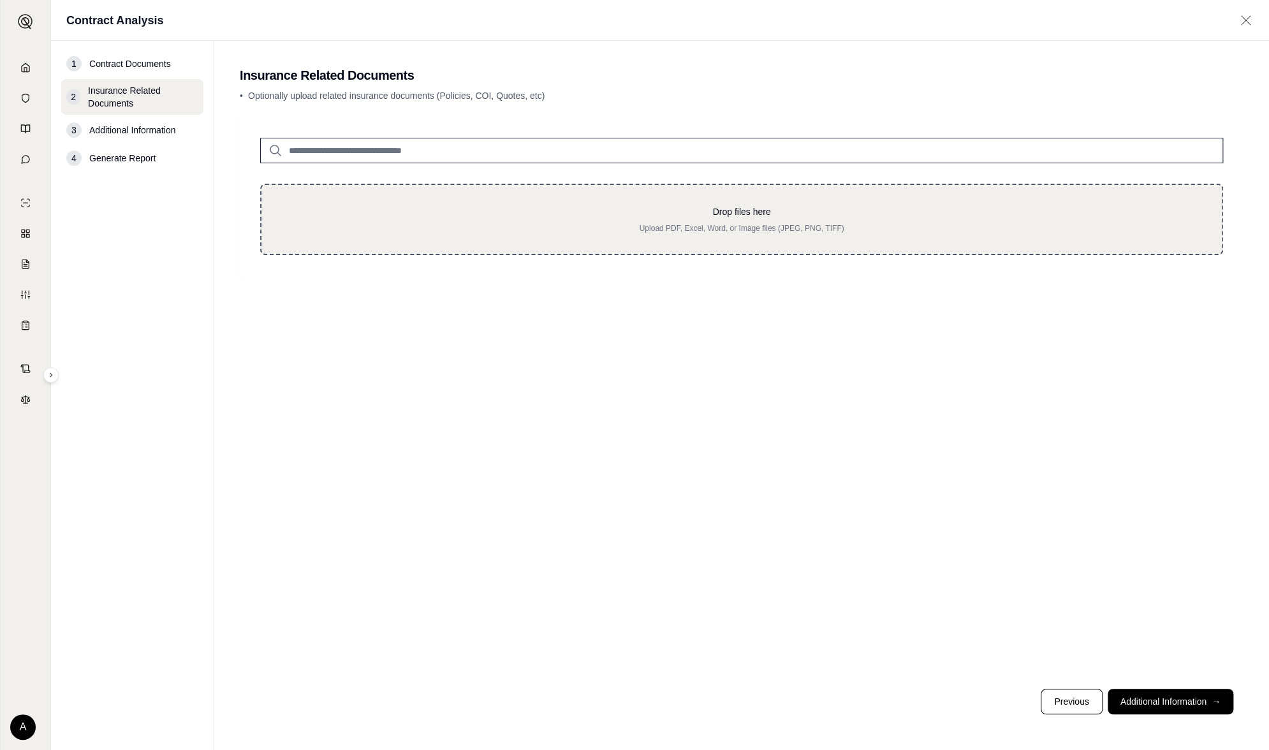
click at [584, 223] on p "Upload PDF, Excel, Word, or Image files (JPEG, PNG, TIFF)" at bounding box center [741, 228] width 919 height 10
type input "**********"
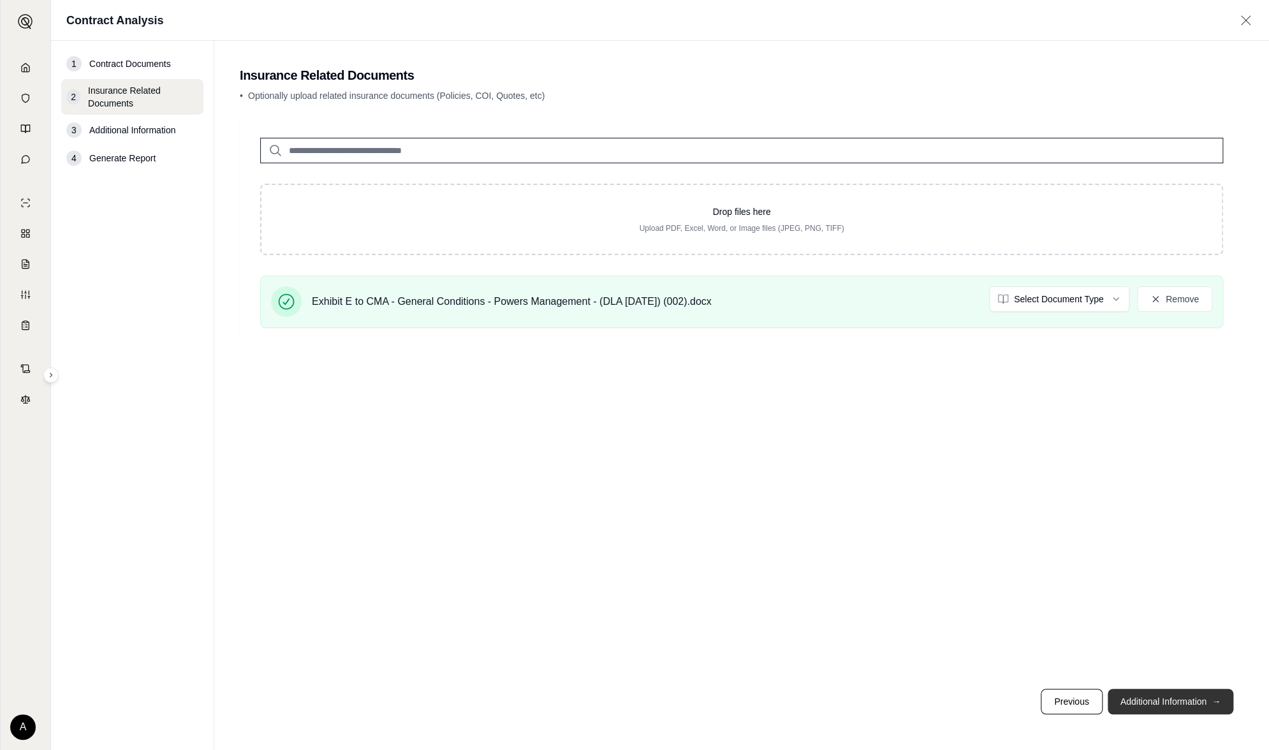
click at [1177, 704] on button "Additional Information →" at bounding box center [1170, 702] width 126 height 26
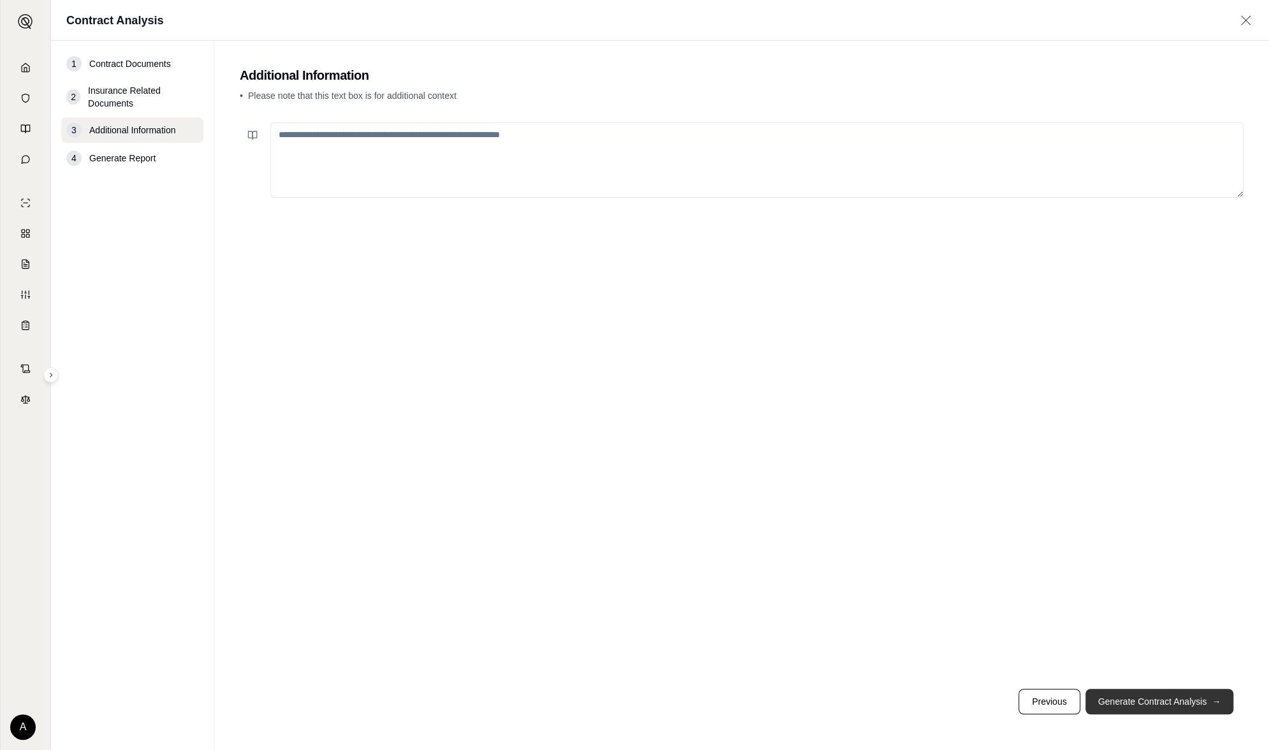
click at [1177, 704] on button "Generate Contract Analysis →" at bounding box center [1159, 702] width 148 height 26
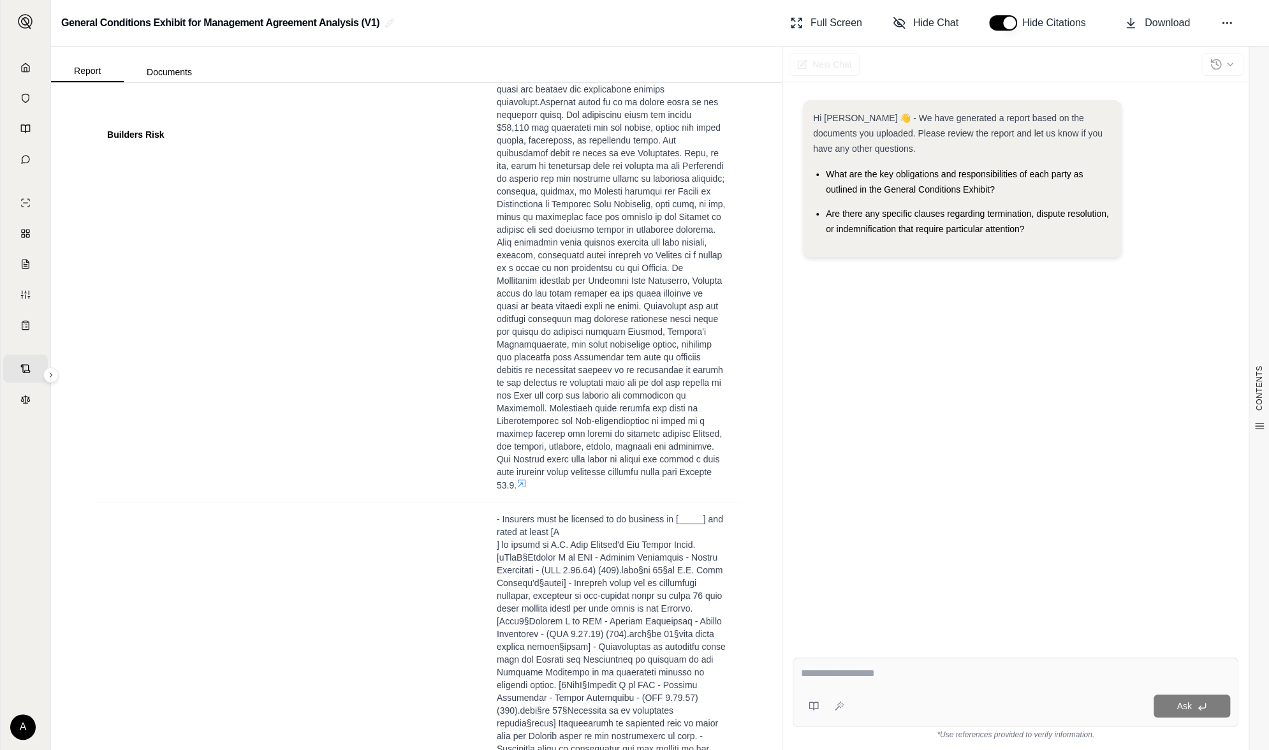
scroll to position [2661, 0]
